Goal: Information Seeking & Learning: Learn about a topic

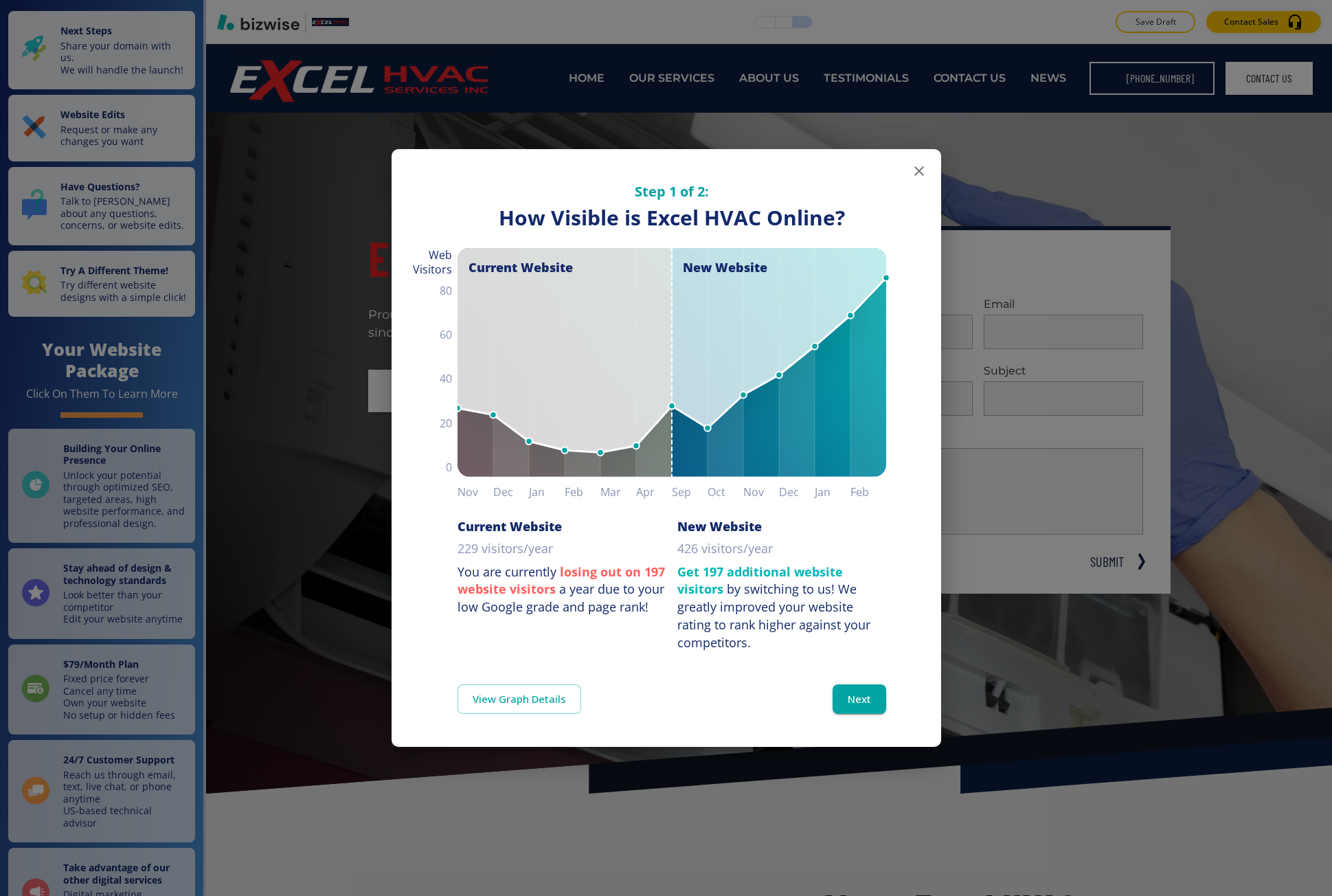
click at [330, 257] on div "Step 1 of 2: How Visible are You Online? How Visible is Excel HVAC Online? Curr…" at bounding box center [666, 448] width 1332 height 896
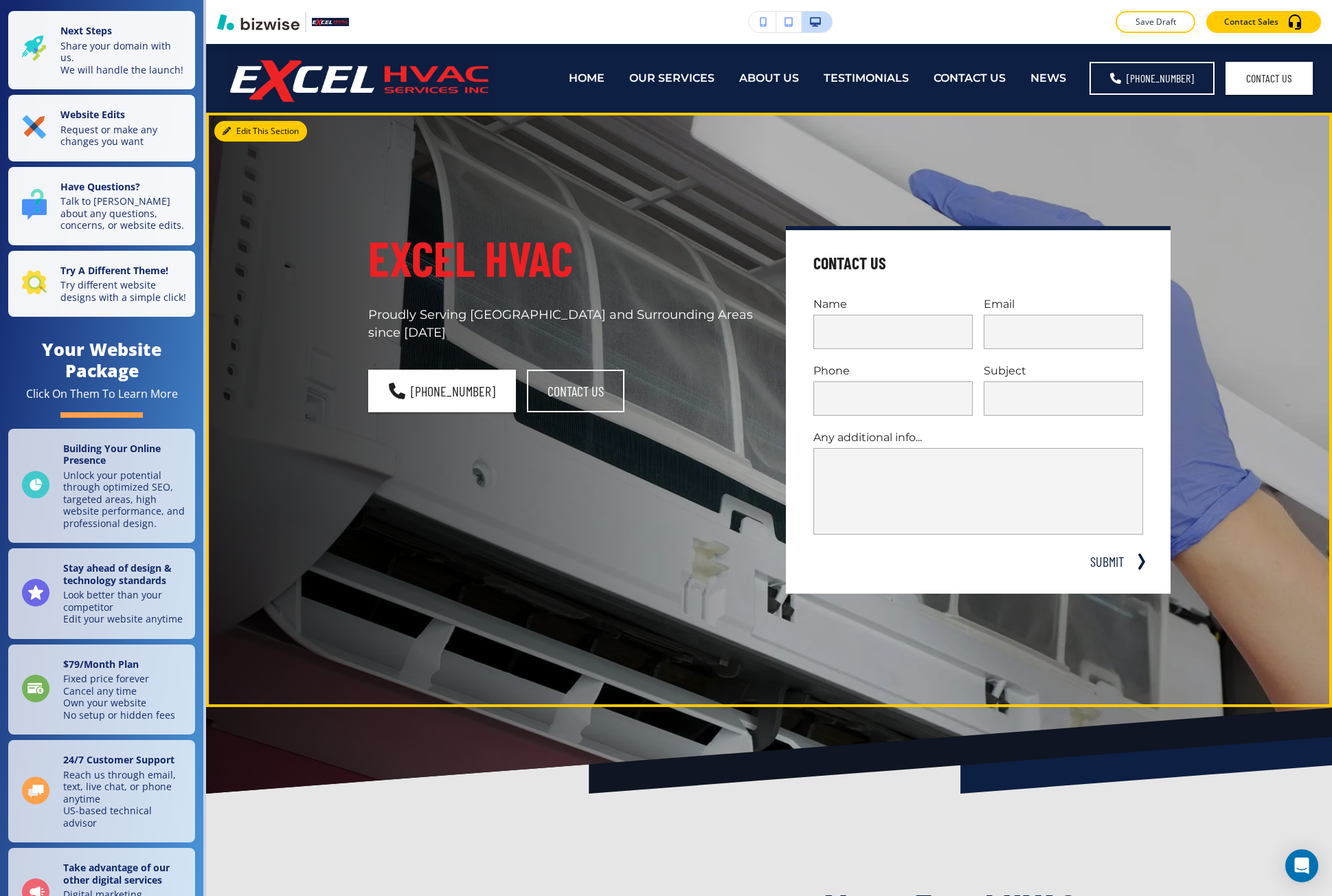
click at [247, 126] on button "Edit This Section" at bounding box center [260, 131] width 93 height 21
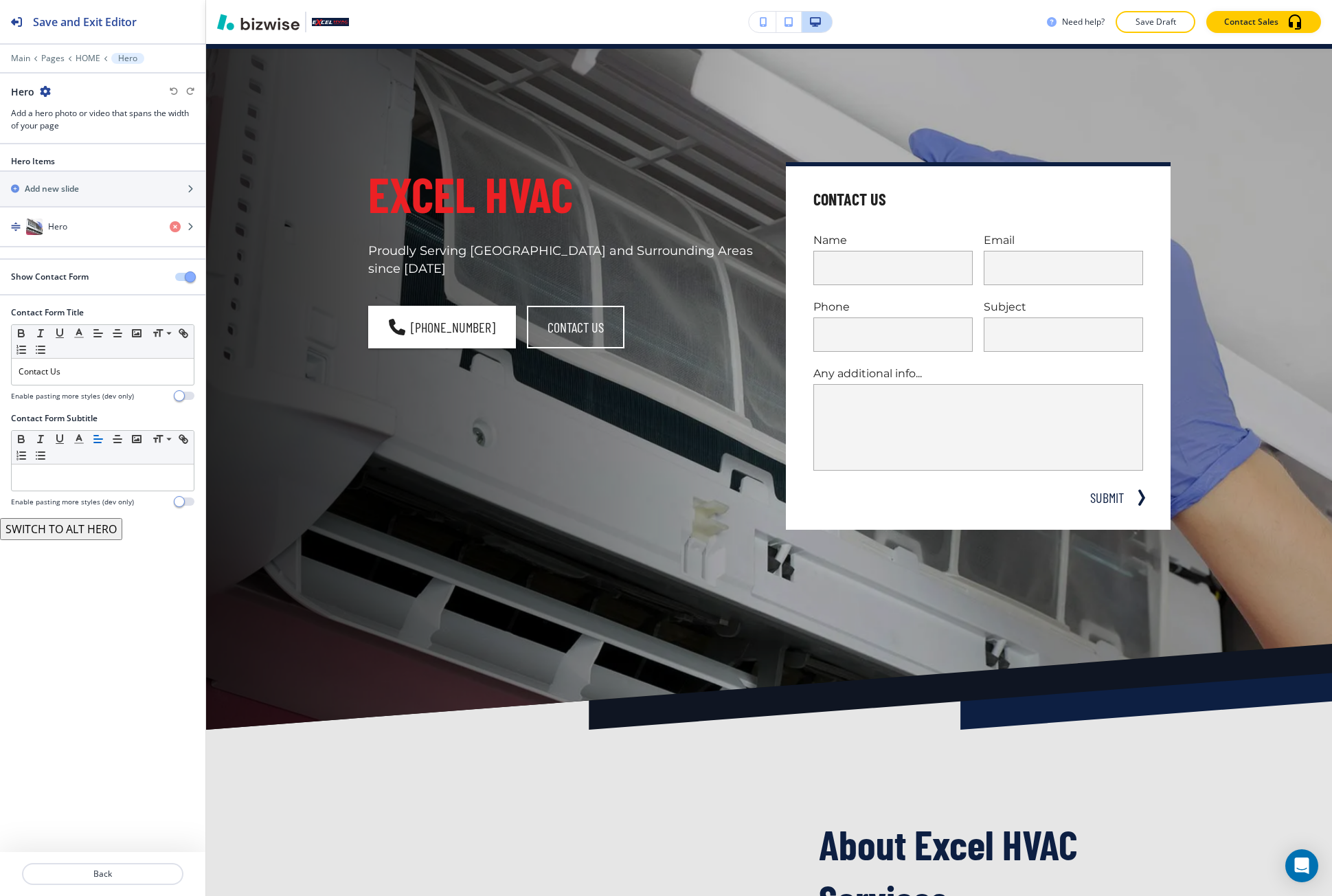
scroll to position [69, 0]
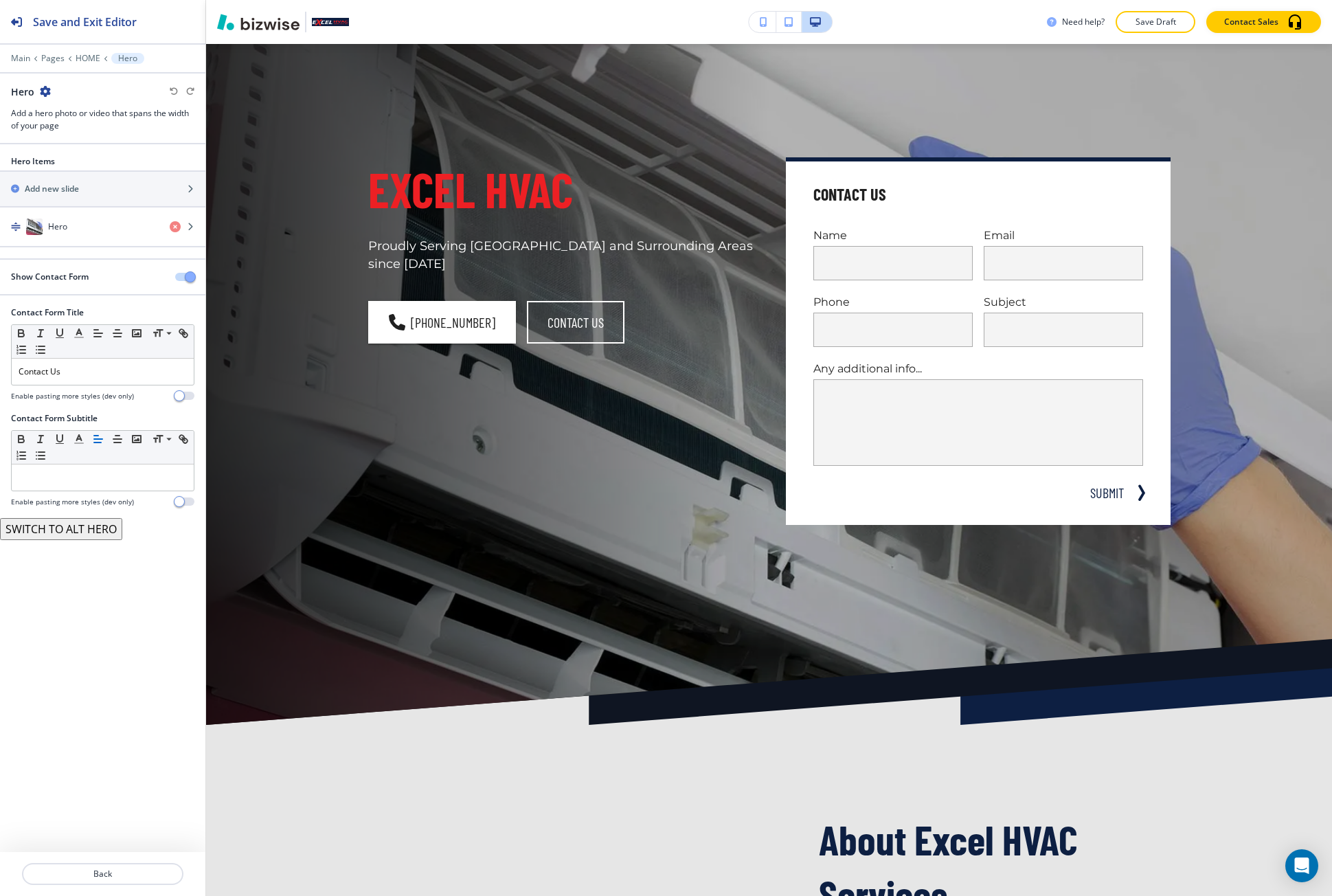
click at [50, 64] on div at bounding box center [102, 67] width 205 height 8
click at [53, 61] on p "Pages" at bounding box center [52, 58] width 24 height 10
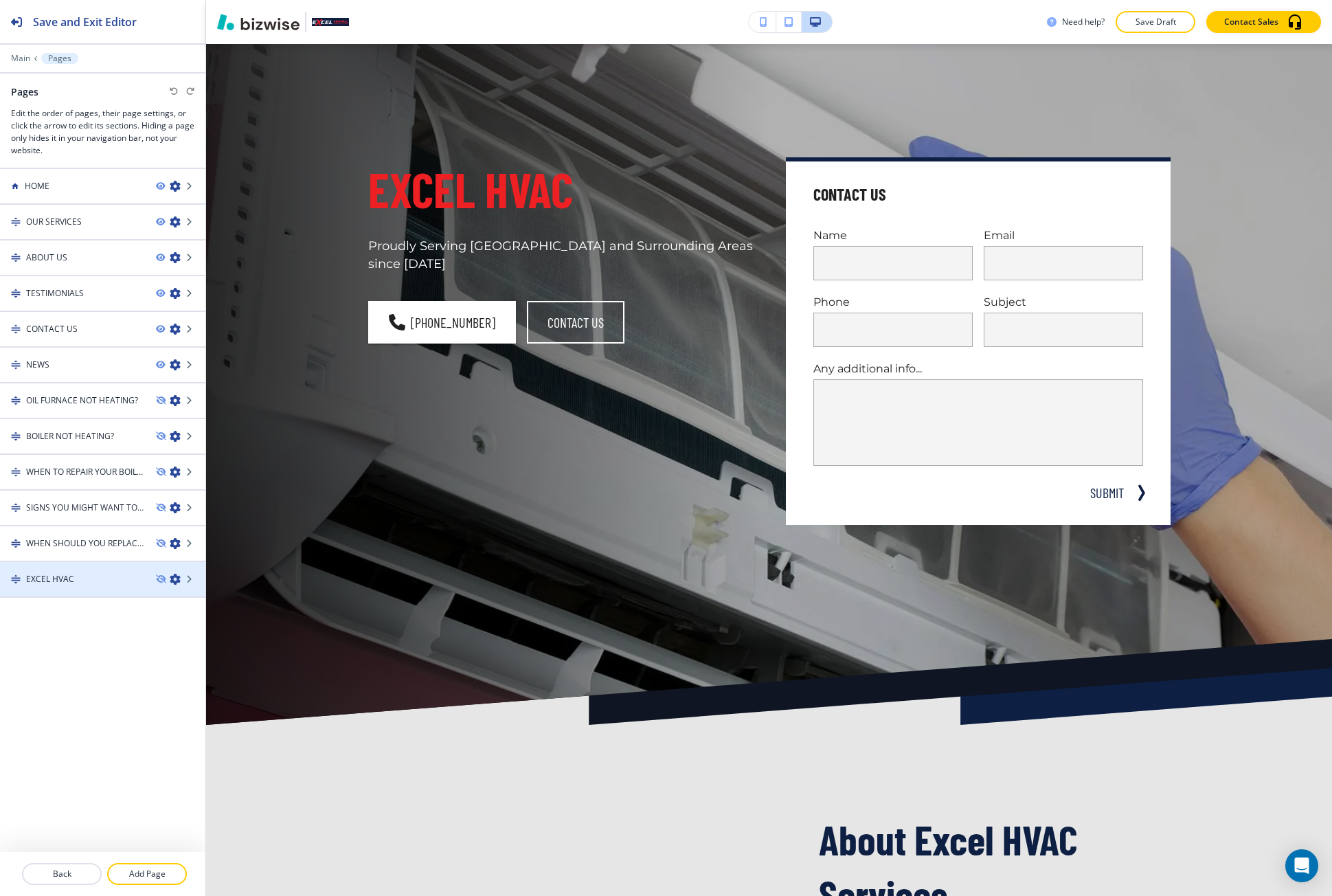
click at [105, 580] on div "EXCEL HVAC" at bounding box center [72, 579] width 145 height 12
